Goal: Find specific page/section: Find specific page/section

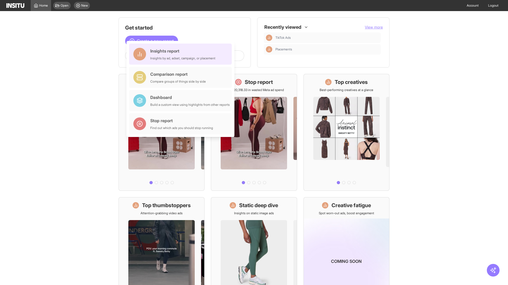
click at [182, 54] on div "Insights report Insights by ad, adset, campaign, or placement" at bounding box center [182, 54] width 65 height 13
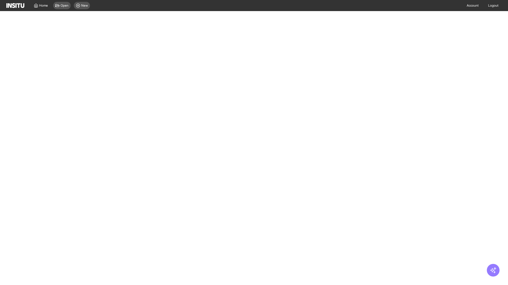
select select "**"
